Goal: Find specific page/section: Find specific page/section

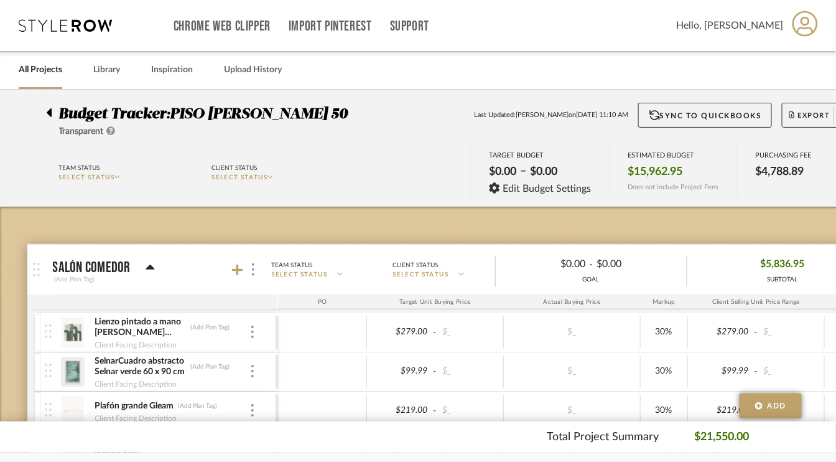
click at [40, 72] on link "All Projects" at bounding box center [41, 70] width 44 height 17
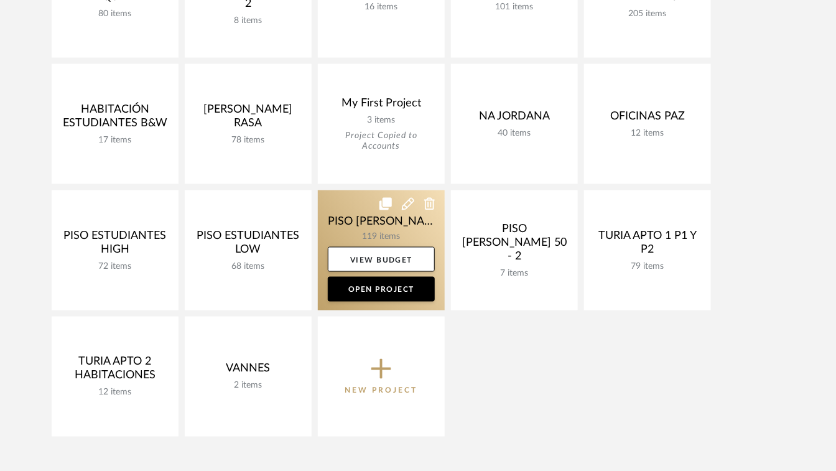
scroll to position [498, 0]
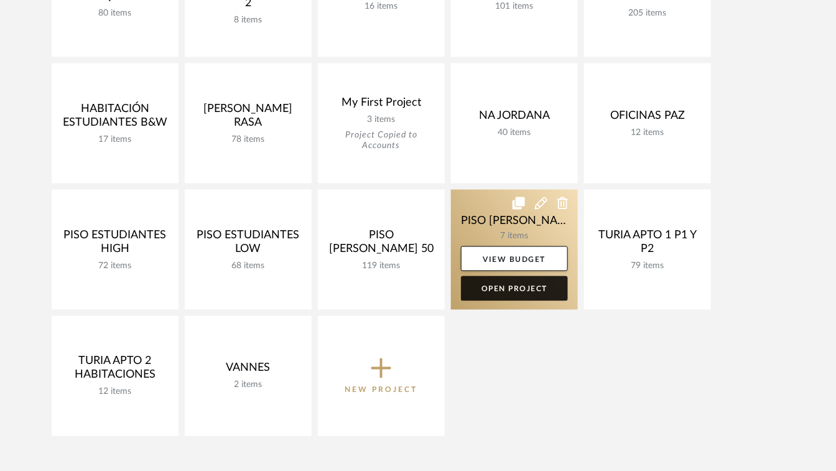
click at [520, 289] on link "Open Project" at bounding box center [514, 288] width 107 height 25
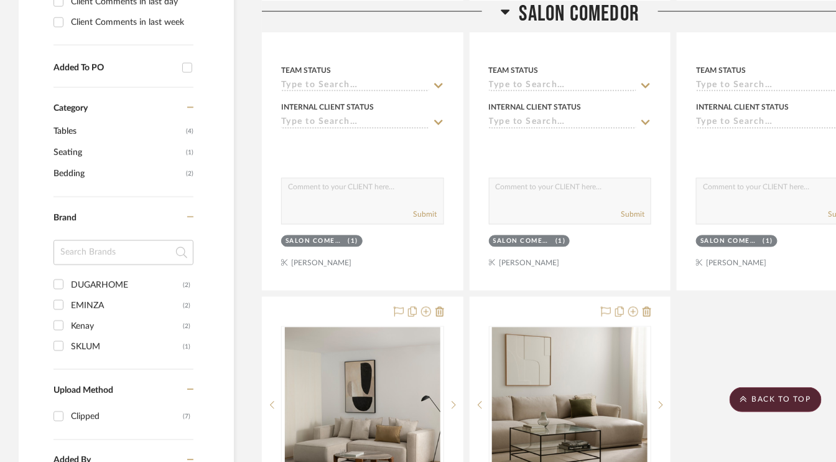
scroll to position [685, 0]
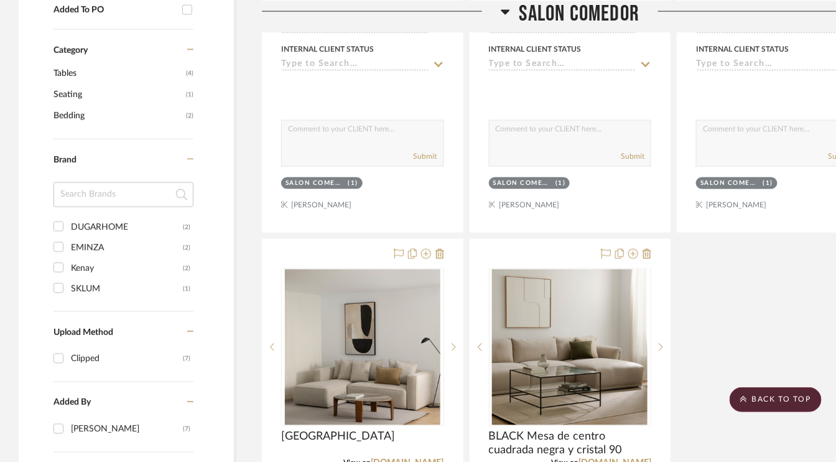
click at [58, 288] on input "SKLUM (1)" at bounding box center [59, 288] width 20 height 20
checkbox input "true"
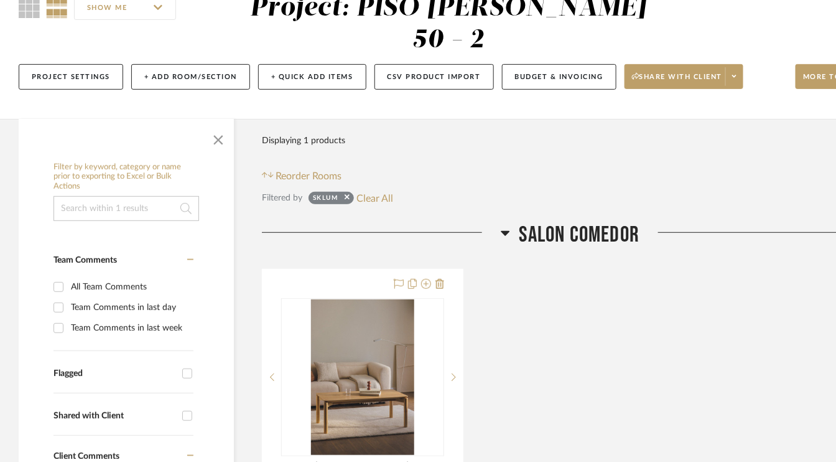
scroll to position [124, 0]
